Goal: Check status

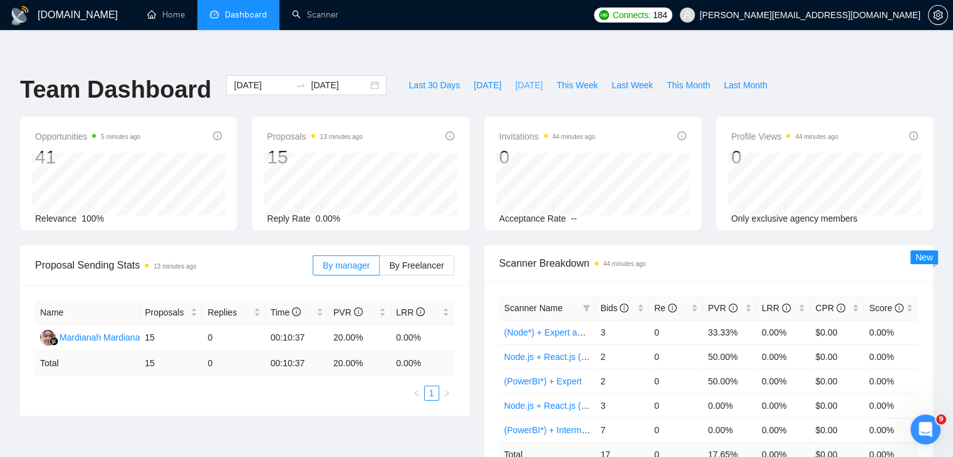
click at [516, 78] on span "[DATE]" at bounding box center [529, 85] width 28 height 14
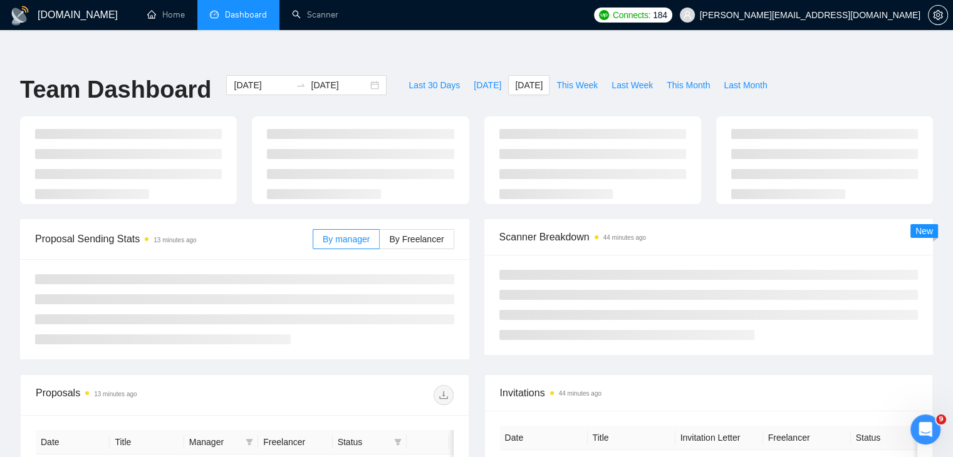
type input "[DATE]"
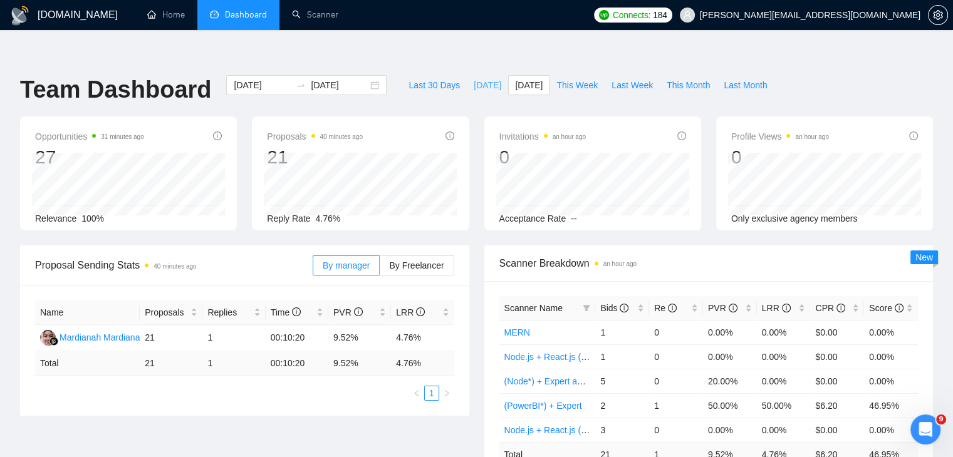
click at [476, 78] on span "[DATE]" at bounding box center [488, 85] width 28 height 14
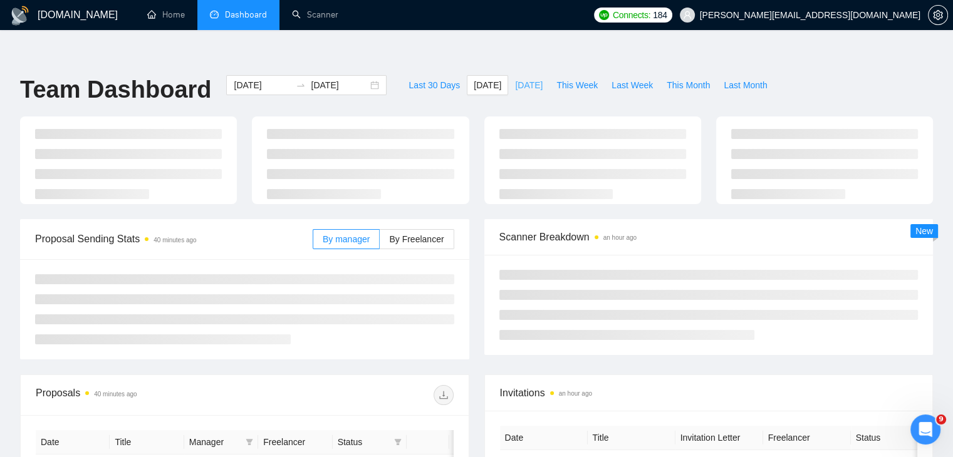
type input "[DATE]"
click at [520, 78] on span "[DATE]" at bounding box center [529, 85] width 28 height 14
type input "[DATE]"
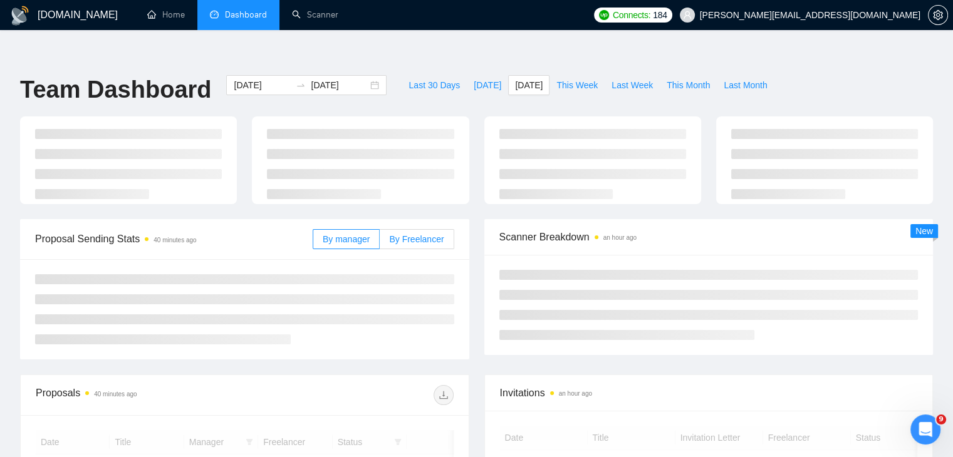
click at [412, 234] on span "By Freelancer" at bounding box center [416, 239] width 54 height 10
click at [380, 242] on input "By Freelancer" at bounding box center [380, 242] width 0 height 0
